Goal: Task Accomplishment & Management: Use online tool/utility

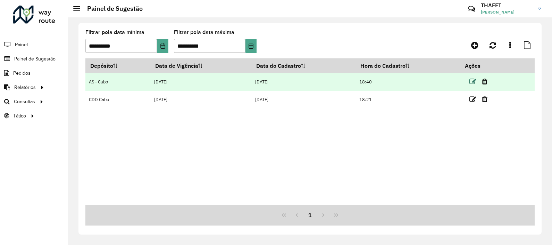
click at [473, 81] on icon at bounding box center [472, 81] width 7 height 7
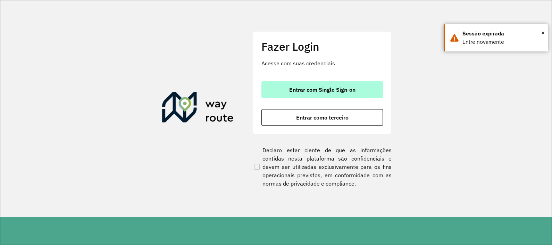
click at [324, 87] on span "Entrar com Single Sign-on" at bounding box center [322, 90] width 66 height 6
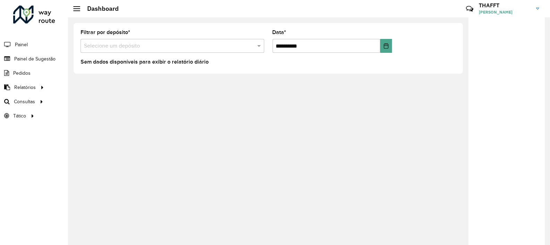
click at [139, 44] on input "text" at bounding box center [165, 46] width 163 height 8
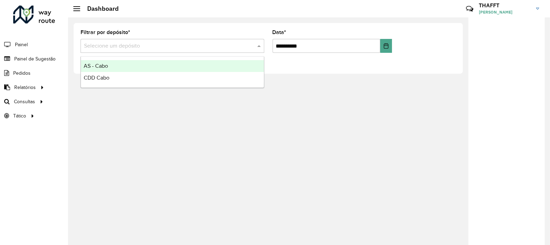
click at [132, 67] on div "AS - Cabo" at bounding box center [172, 66] width 183 height 12
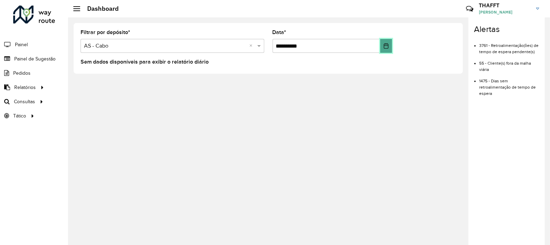
click at [387, 48] on icon "Choose Date" at bounding box center [386, 46] width 6 height 6
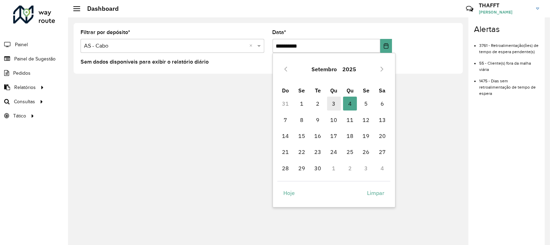
click at [333, 104] on span "3" at bounding box center [334, 103] width 14 height 14
type input "**********"
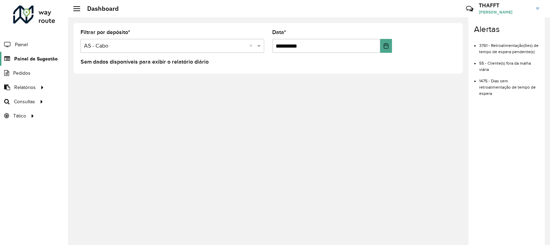
click at [43, 59] on span "Painel de Sugestão" at bounding box center [35, 58] width 43 height 7
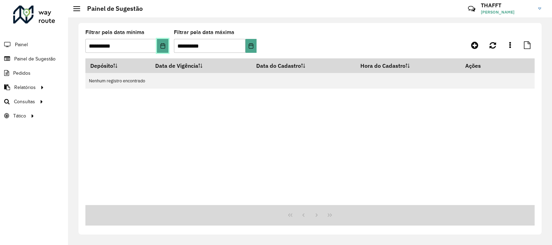
click at [161, 45] on icon "Choose Date" at bounding box center [162, 46] width 5 height 6
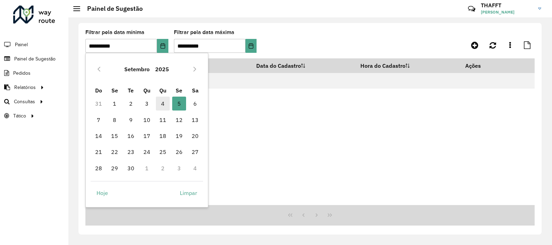
click at [161, 100] on span "4" at bounding box center [163, 103] width 14 height 14
type input "**********"
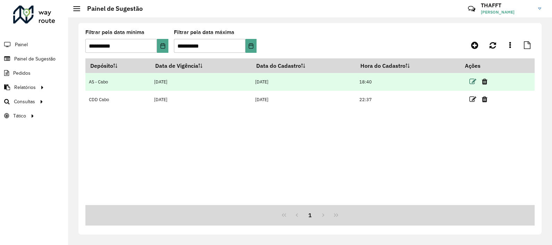
click at [473, 81] on icon at bounding box center [472, 81] width 7 height 7
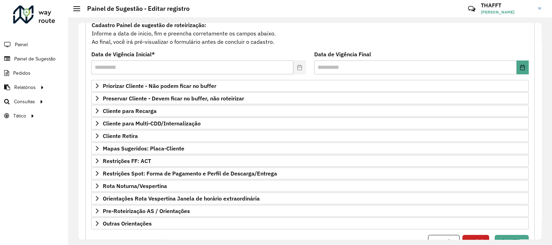
scroll to position [99, 0]
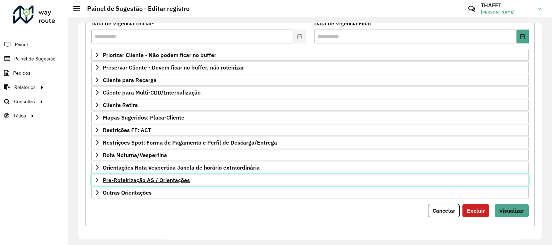
click at [187, 178] on span "Pre-Roteirização AS / Orientações" at bounding box center [146, 180] width 87 height 6
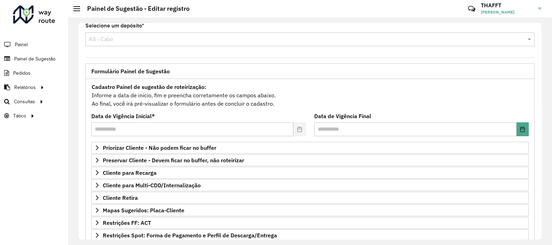
scroll to position [0, 0]
